Goal: Book appointment/travel/reservation

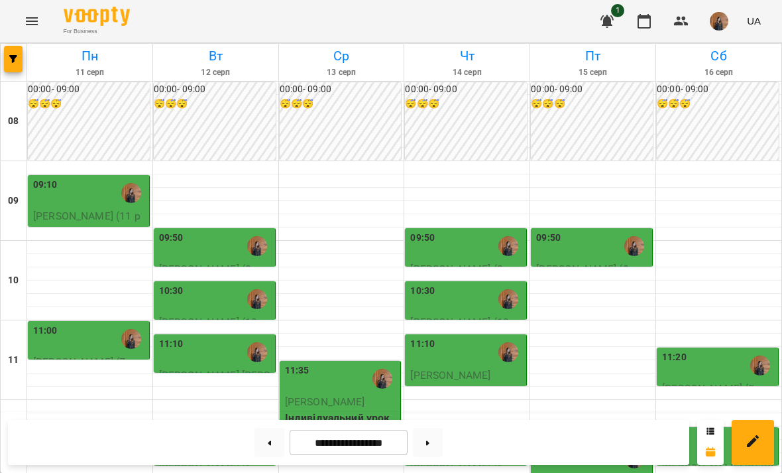
scroll to position [34, 0]
click at [436, 441] on button at bounding box center [428, 442] width 30 height 29
type input "**********"
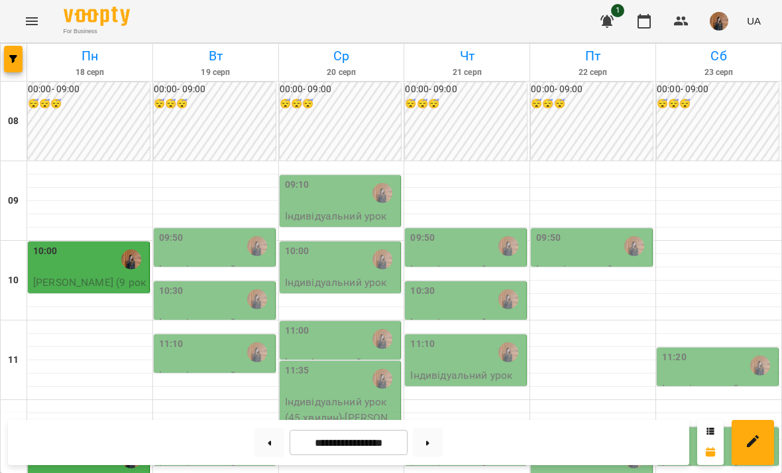
scroll to position [98, 0]
click at [249, 236] on img "Гаджієва Мельтем" at bounding box center [257, 246] width 20 height 20
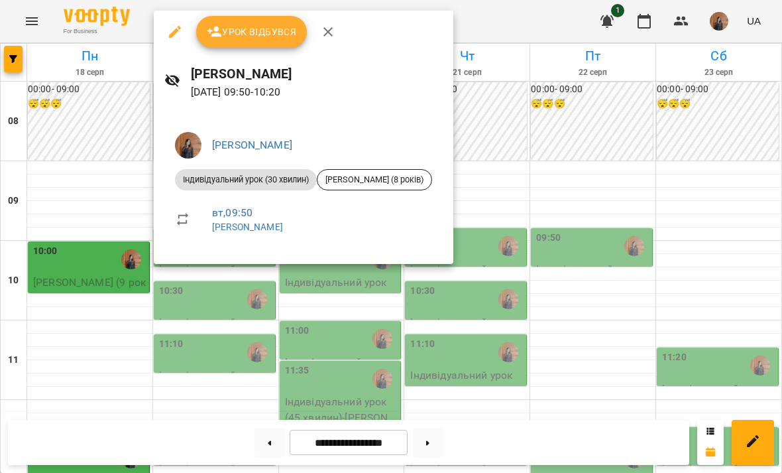
click at [256, 294] on div at bounding box center [391, 236] width 782 height 473
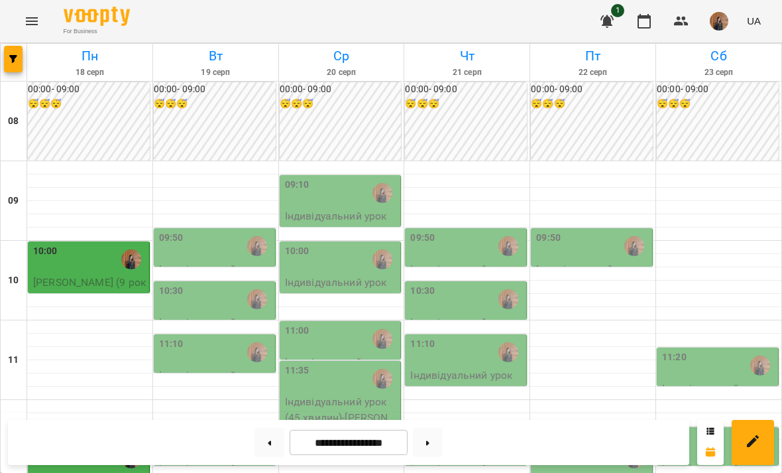
click at [237, 284] on div "10:30" at bounding box center [215, 299] width 113 height 30
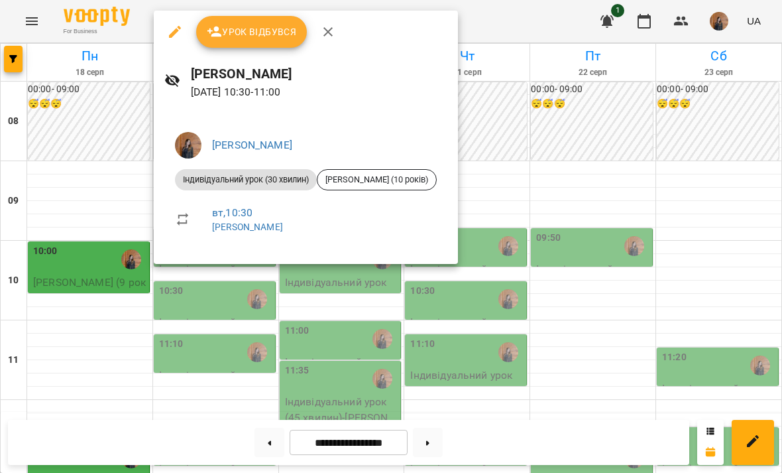
click at [238, 286] on div at bounding box center [391, 236] width 782 height 473
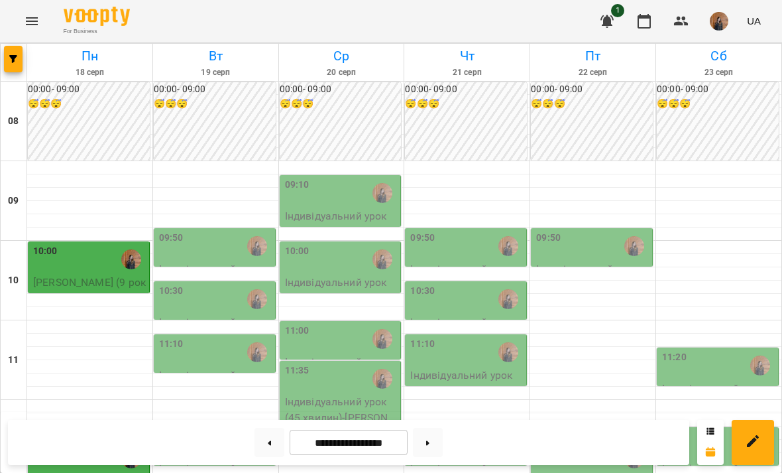
click at [257, 342] on img "Гаджієва Мельтем" at bounding box center [257, 352] width 20 height 20
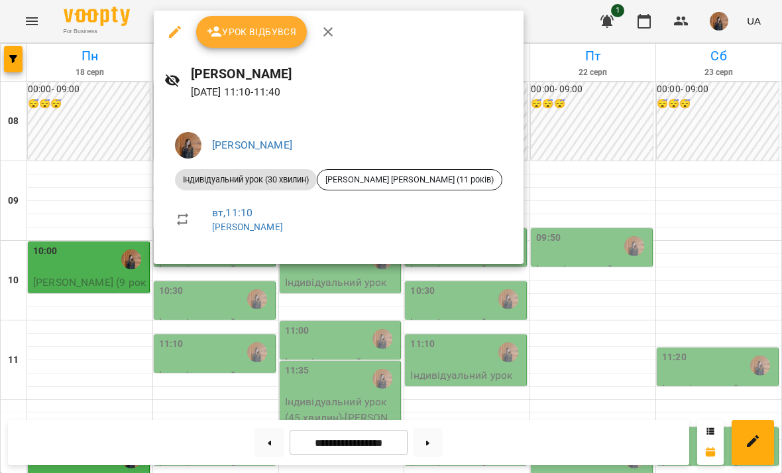
click at [233, 304] on div at bounding box center [391, 236] width 782 height 473
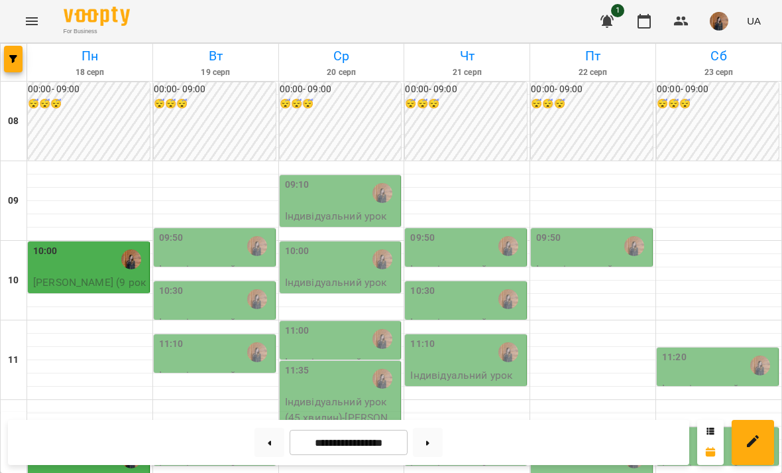
scroll to position [247, 0]
click at [250, 435] on img "Гаджієва Мельтем" at bounding box center [257, 445] width 20 height 20
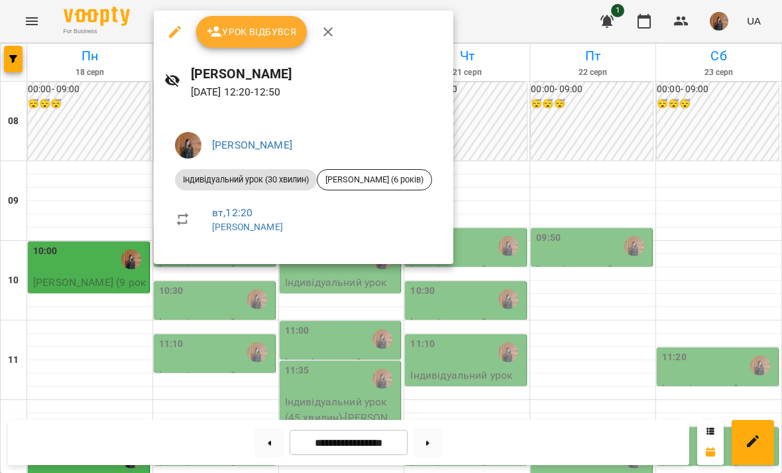
click at [254, 310] on div at bounding box center [391, 236] width 782 height 473
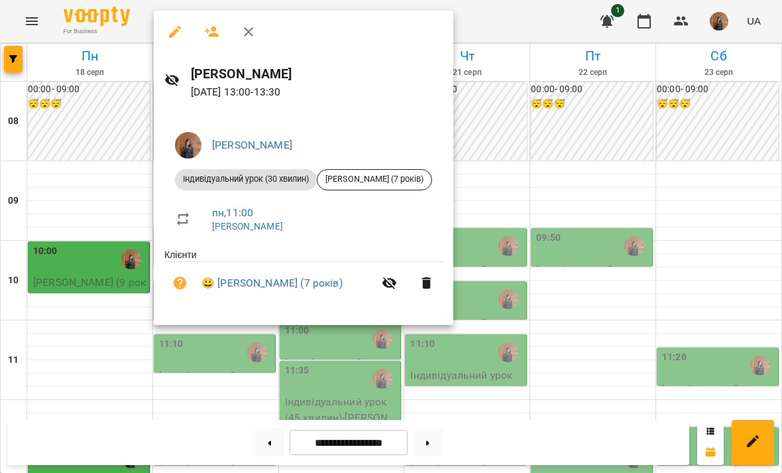
click at [211, 341] on div at bounding box center [391, 236] width 782 height 473
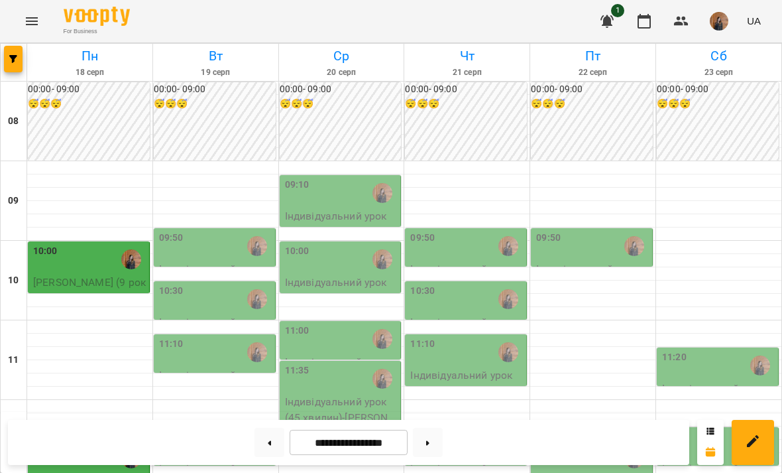
scroll to position [339, 0]
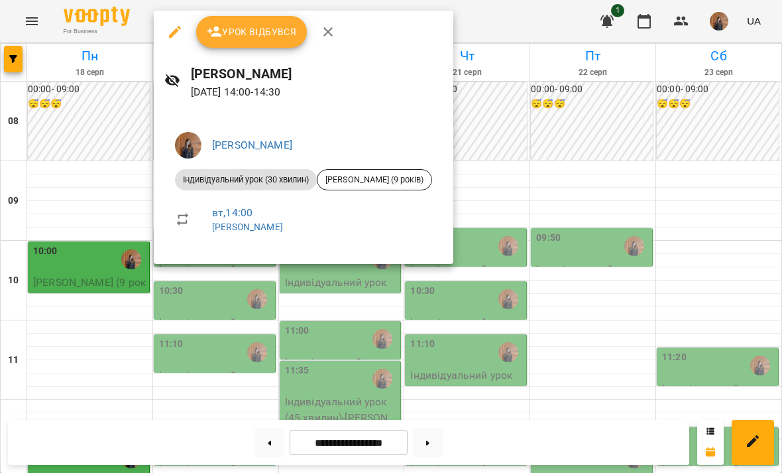
click at [231, 326] on div at bounding box center [391, 236] width 782 height 473
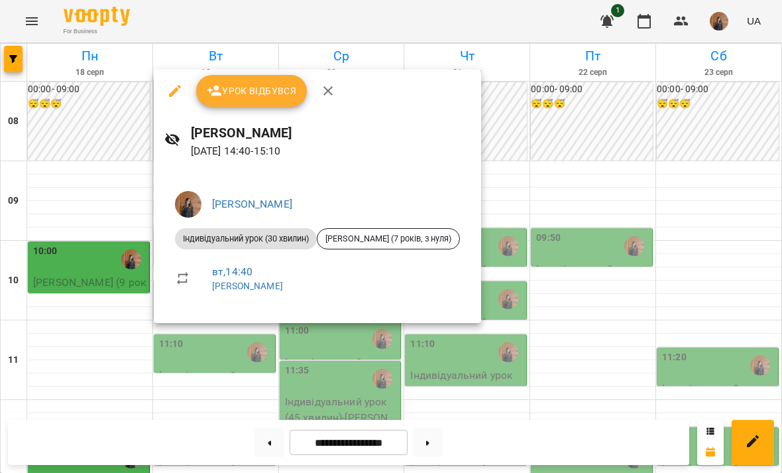
click at [202, 351] on div at bounding box center [391, 236] width 782 height 473
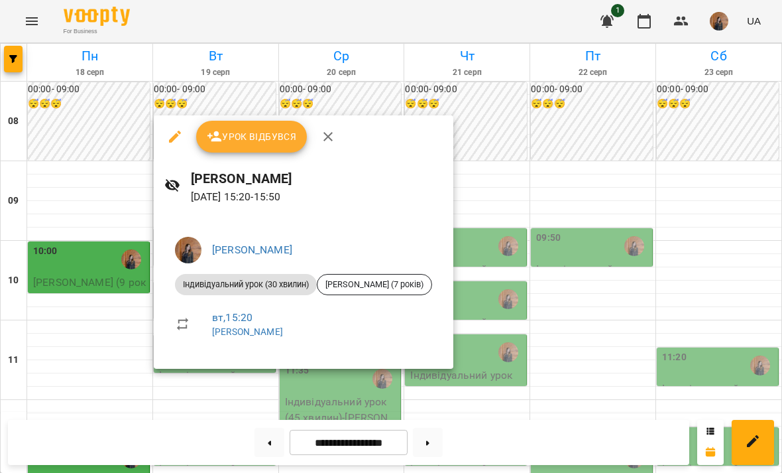
click at [129, 365] on div at bounding box center [391, 236] width 782 height 473
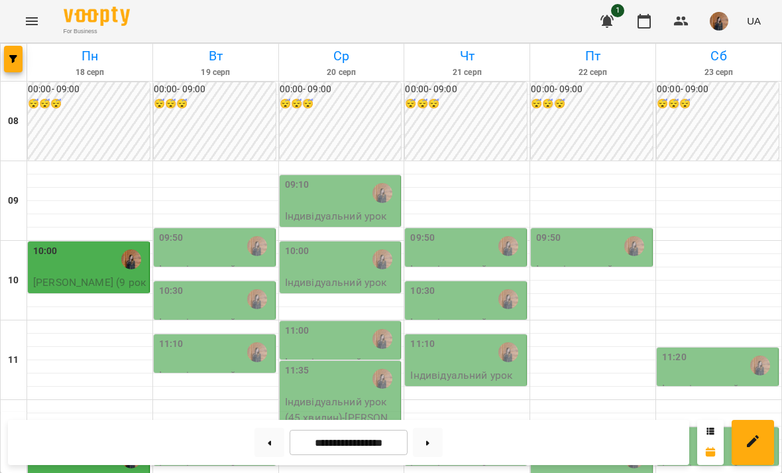
scroll to position [35, 0]
click at [354, 178] on div "09:10" at bounding box center [341, 193] width 113 height 30
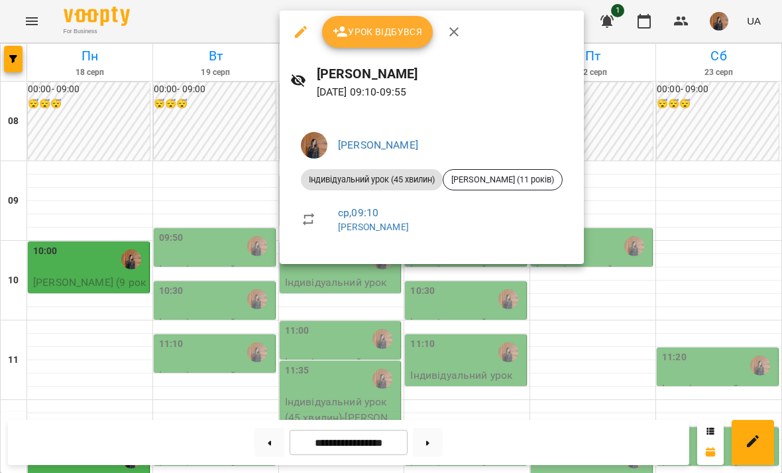
click at [410, 328] on div at bounding box center [391, 236] width 782 height 473
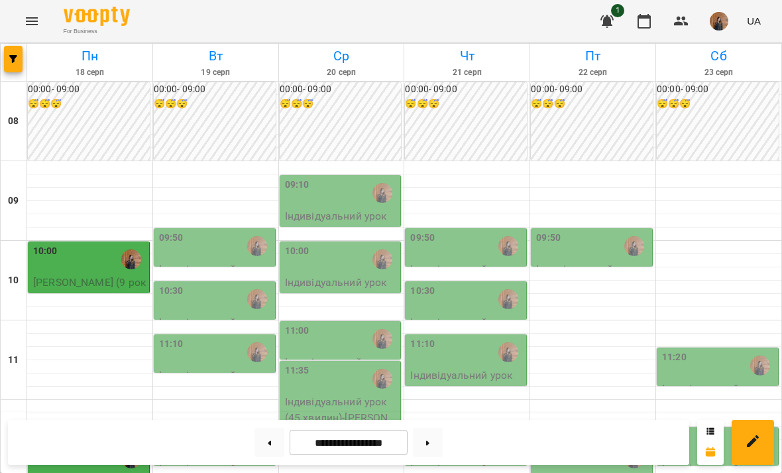
click at [392, 249] on img "Гаджієва Мельтем" at bounding box center [383, 259] width 20 height 20
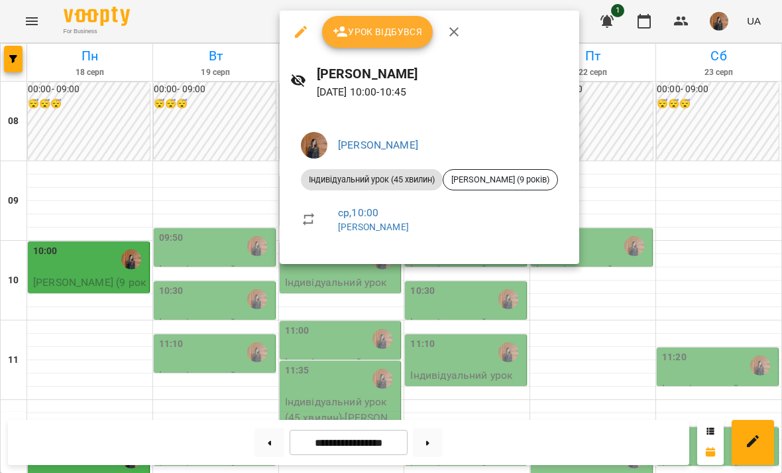
click at [370, 333] on div at bounding box center [391, 236] width 782 height 473
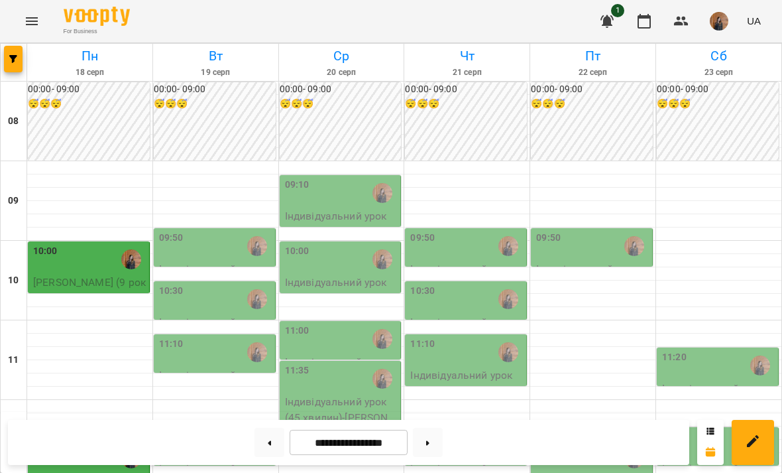
scroll to position [162, 0]
click at [375, 329] on img "Гаджієва Мельтем" at bounding box center [383, 339] width 20 height 20
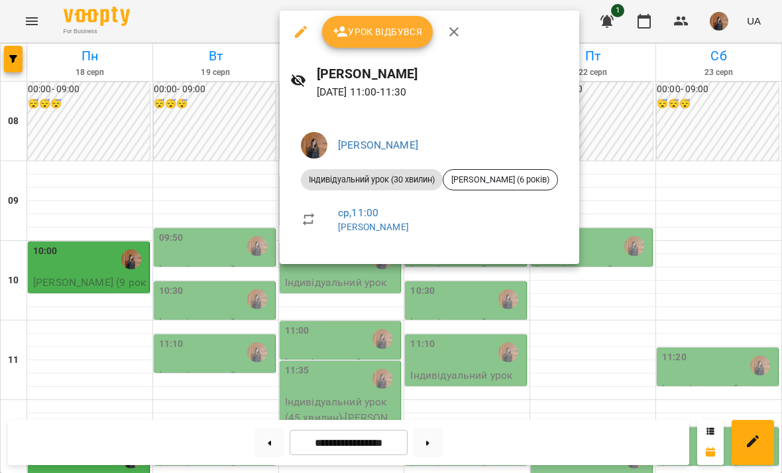
click at [356, 327] on div at bounding box center [391, 236] width 782 height 473
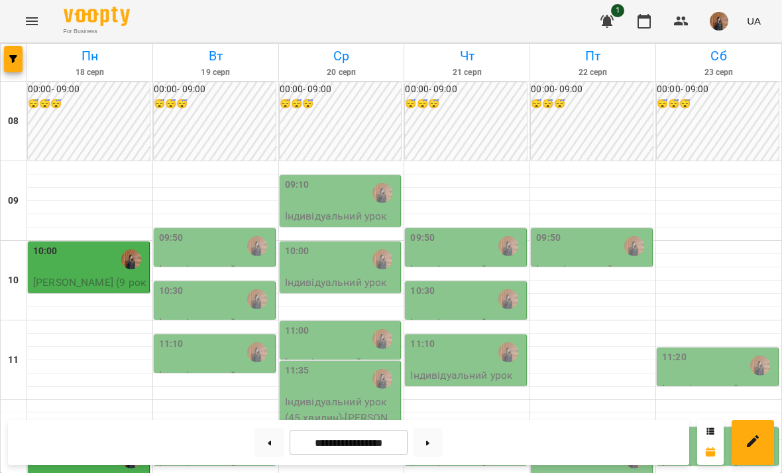
click at [377, 394] on p "Індивідуальний урок (45 хвилин) - Михайло Шмітько" at bounding box center [341, 417] width 113 height 47
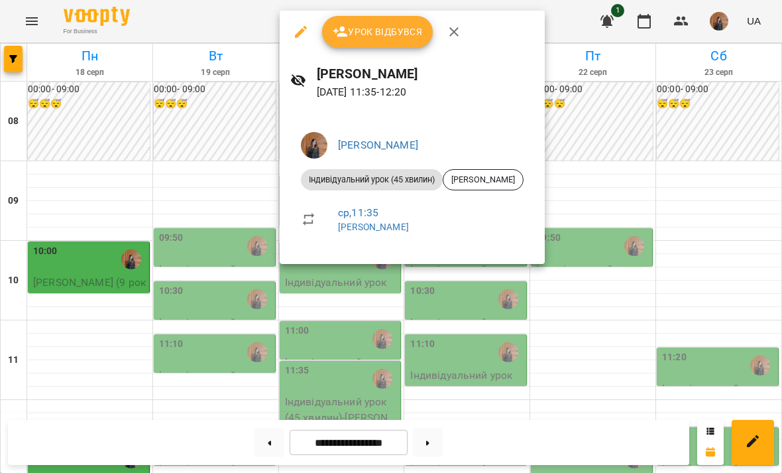
click at [410, 331] on div at bounding box center [391, 236] width 782 height 473
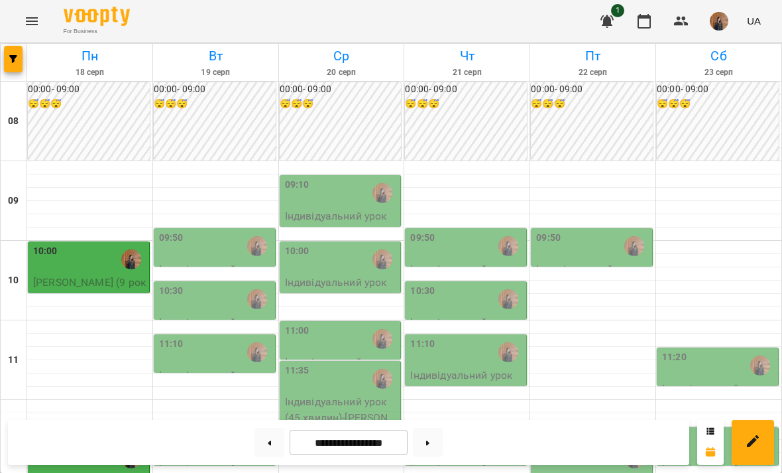
scroll to position [267, 0]
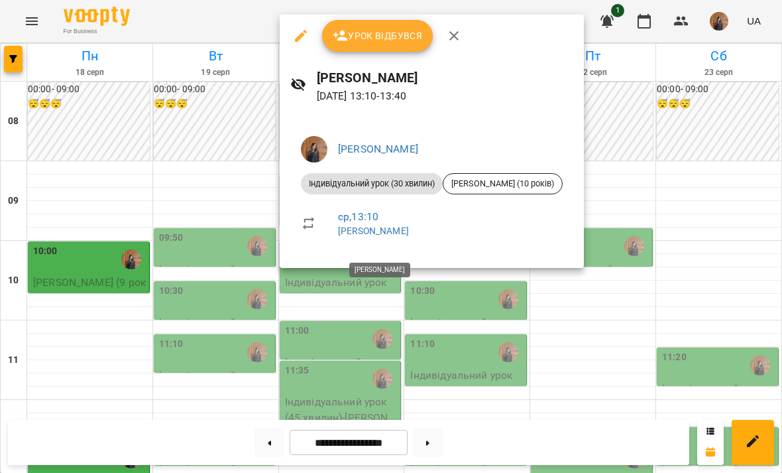
click at [361, 343] on div at bounding box center [391, 236] width 782 height 473
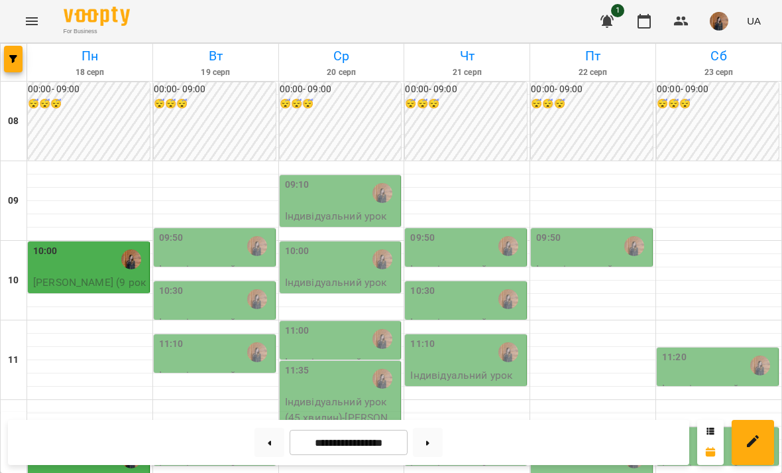
scroll to position [333, 0]
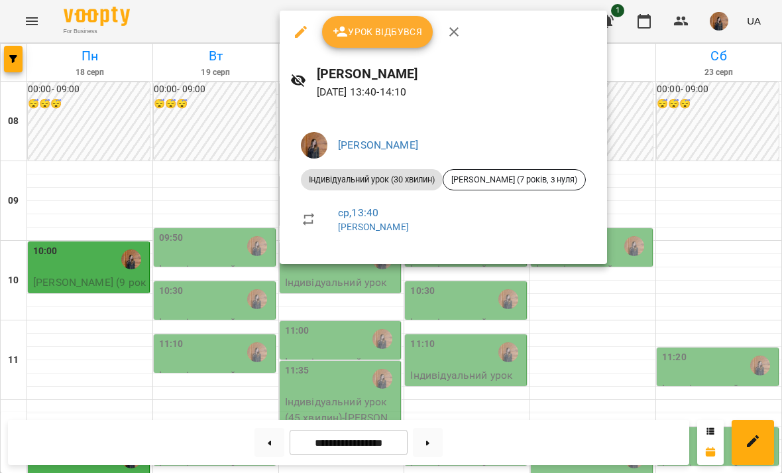
click at [332, 308] on div at bounding box center [391, 236] width 782 height 473
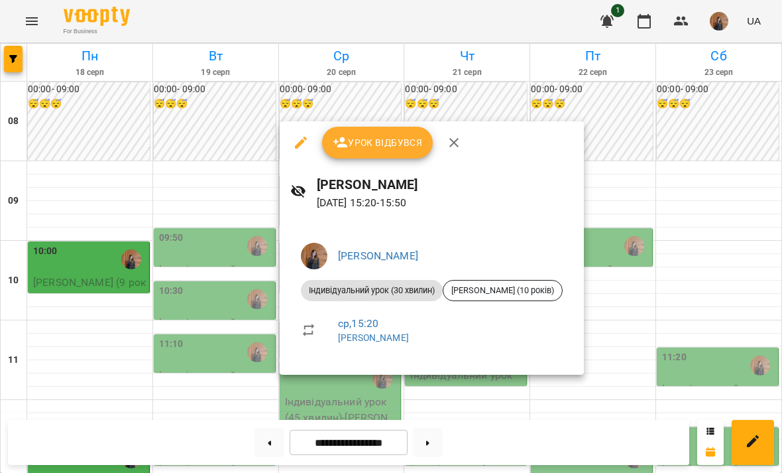
click at [123, 348] on div at bounding box center [391, 236] width 782 height 473
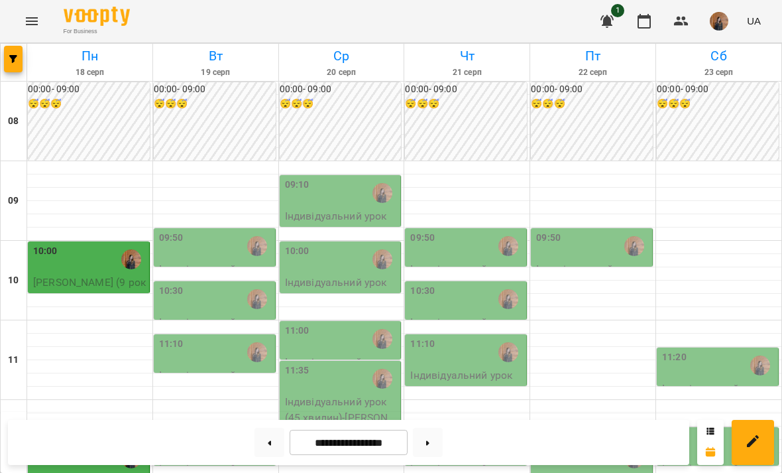
scroll to position [0, 0]
click at [430, 442] on icon at bounding box center [427, 442] width 3 height 5
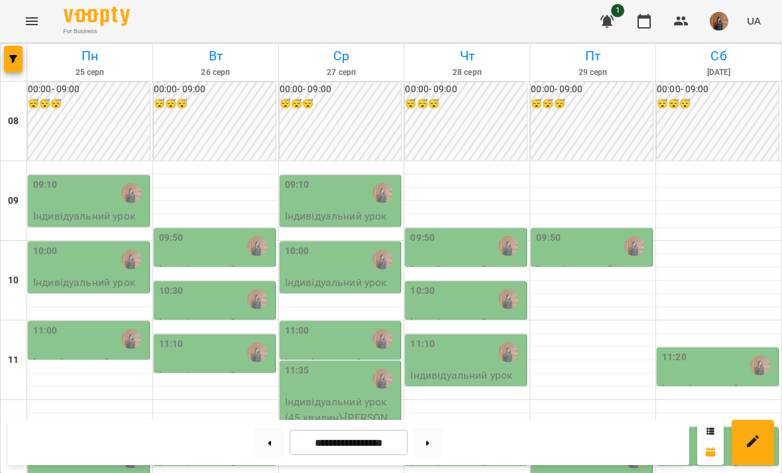
click at [428, 452] on button at bounding box center [428, 442] width 30 height 29
click at [427, 438] on button at bounding box center [428, 442] width 30 height 29
click at [434, 440] on button at bounding box center [428, 442] width 30 height 29
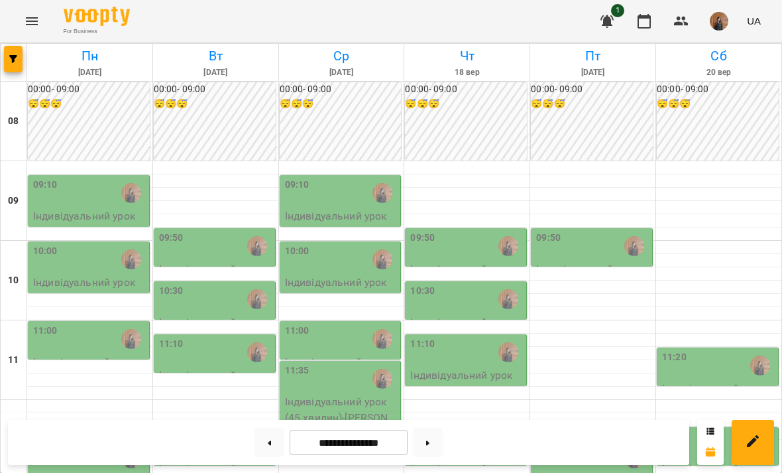
click at [441, 436] on button at bounding box center [428, 442] width 30 height 29
click at [442, 448] on button at bounding box center [428, 442] width 30 height 29
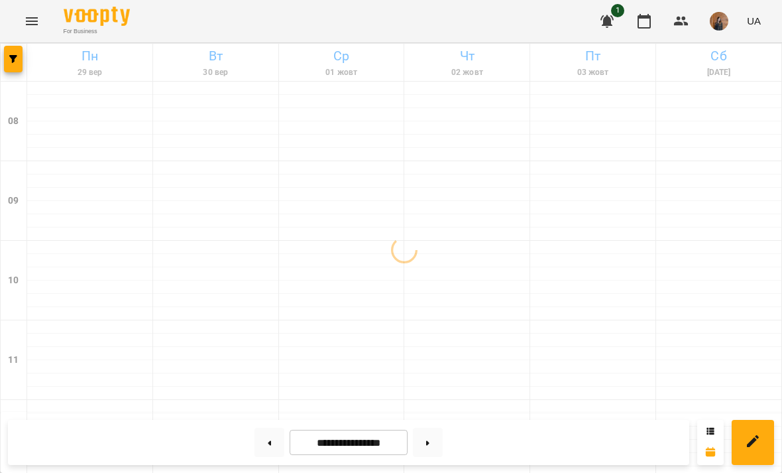
scroll to position [94, 0]
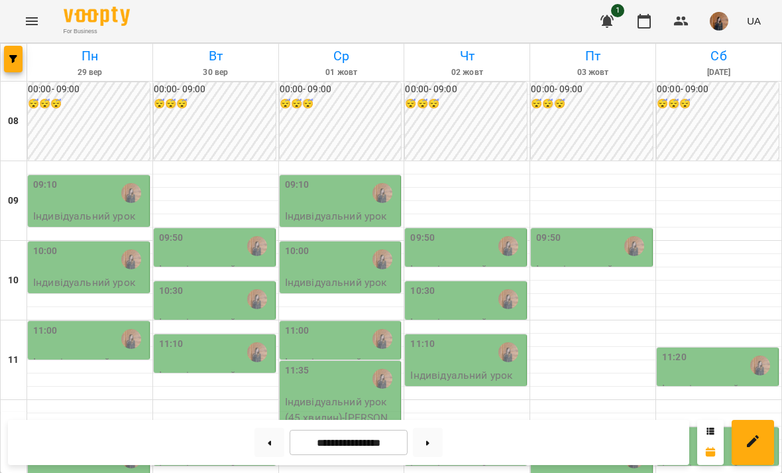
click at [442, 434] on button at bounding box center [428, 442] width 30 height 29
click at [442, 432] on button at bounding box center [428, 442] width 30 height 29
click at [443, 436] on button at bounding box center [428, 442] width 30 height 29
click at [315, 444] on input "**********" at bounding box center [349, 443] width 118 height 26
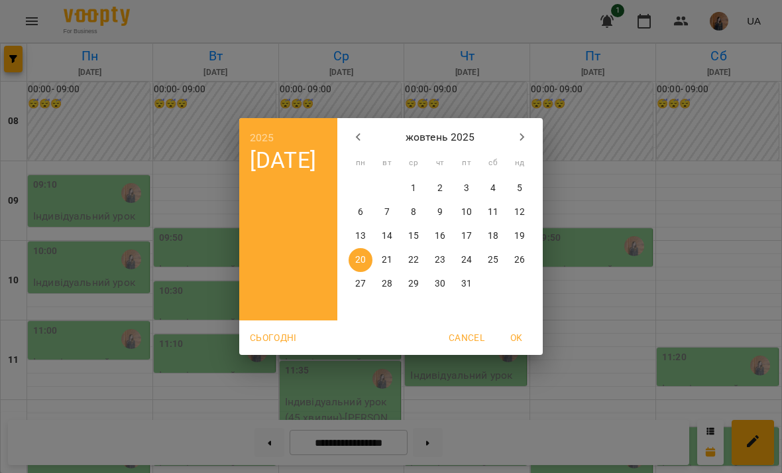
click at [364, 141] on icon "button" at bounding box center [359, 137] width 16 height 16
click at [363, 135] on icon "button" at bounding box center [359, 137] width 16 height 16
click at [357, 257] on p "18" at bounding box center [360, 259] width 11 height 13
type input "**********"
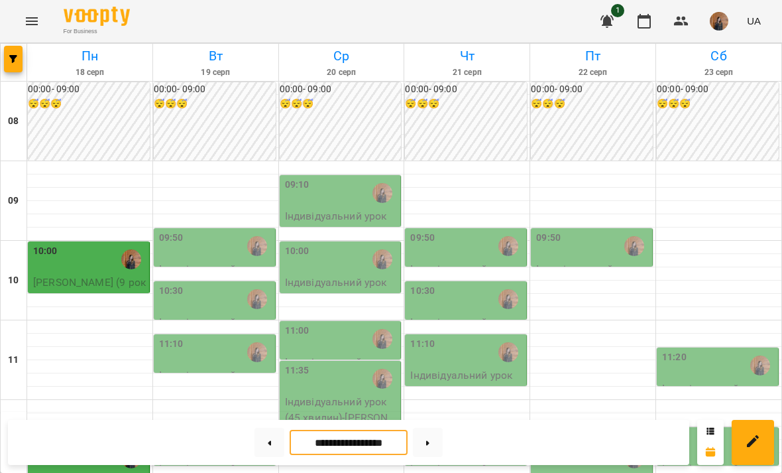
scroll to position [284, 0]
click at [481, 460] on div "**********" at bounding box center [349, 442] width 682 height 45
